Goal: Information Seeking & Learning: Learn about a topic

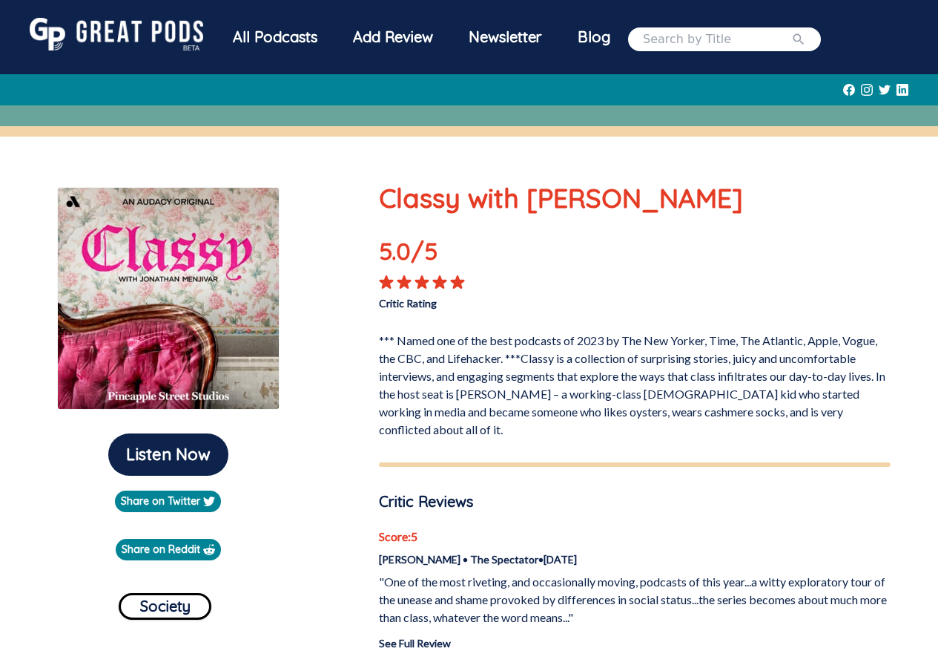
click at [167, 229] on img at bounding box center [168, 298] width 223 height 223
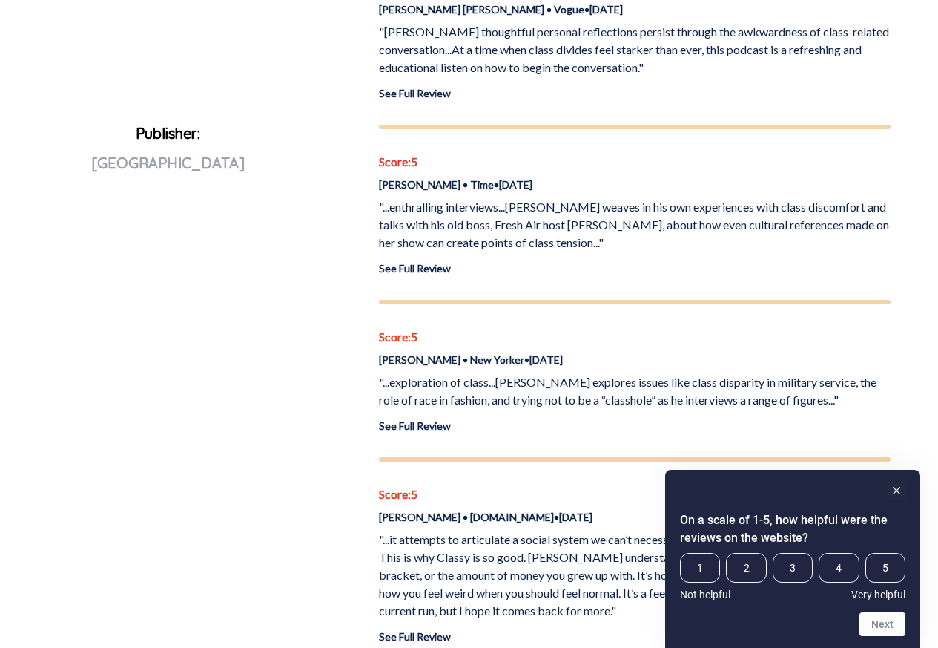
scroll to position [801, 0]
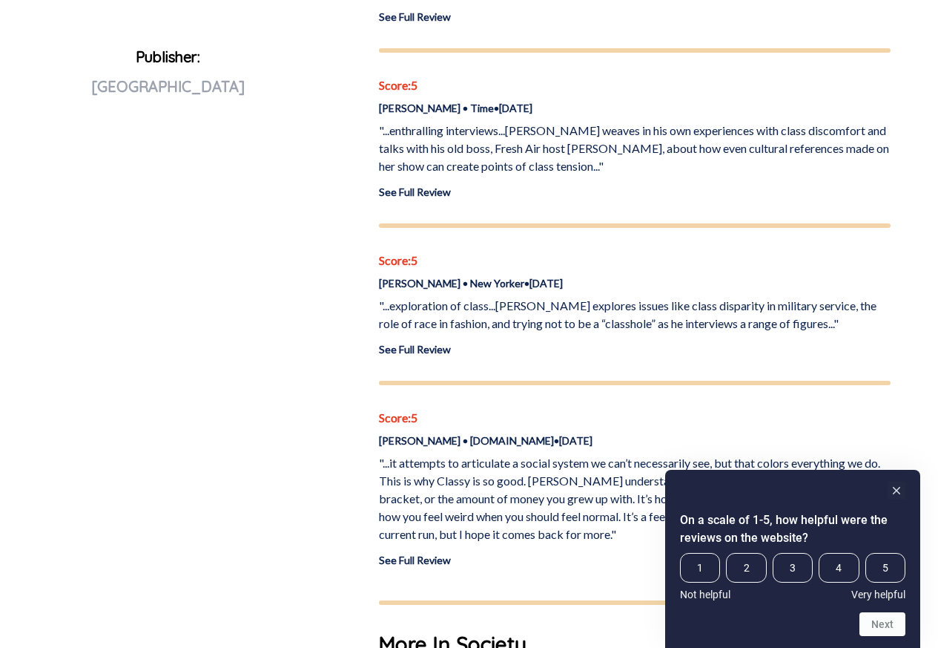
click at [415, 553] on link "See Full Review" at bounding box center [415, 559] width 72 height 13
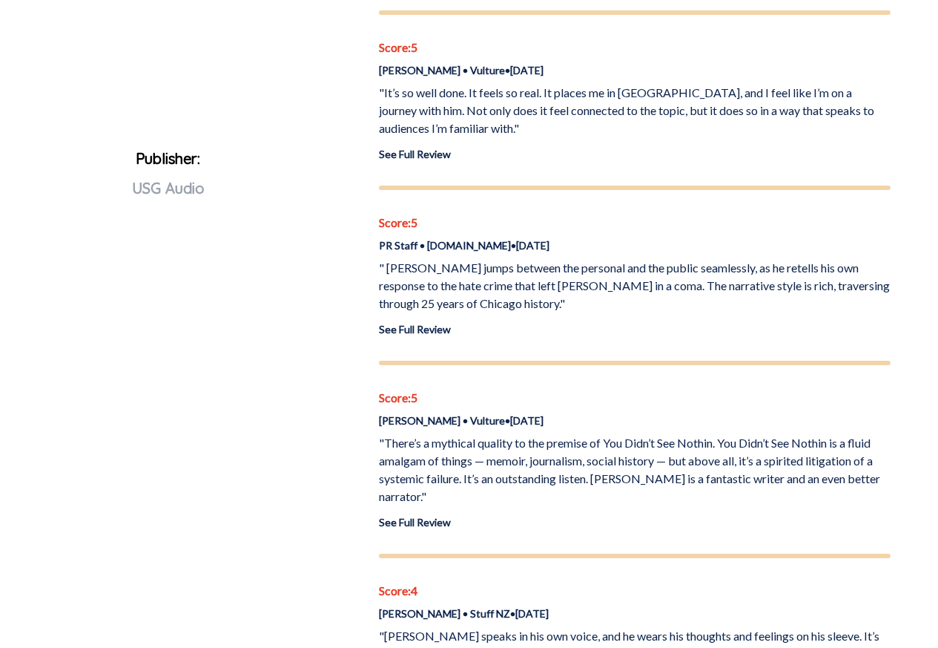
scroll to position [712, 0]
